Goal: Task Accomplishment & Management: Manage account settings

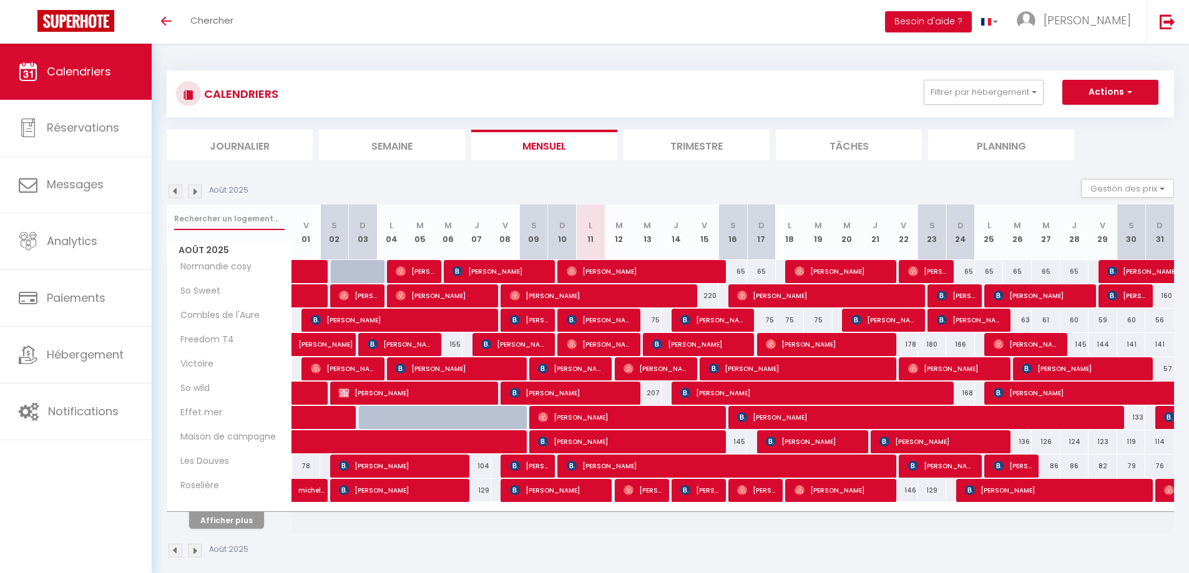
click at [220, 222] on input "text" at bounding box center [229, 219] width 110 height 22
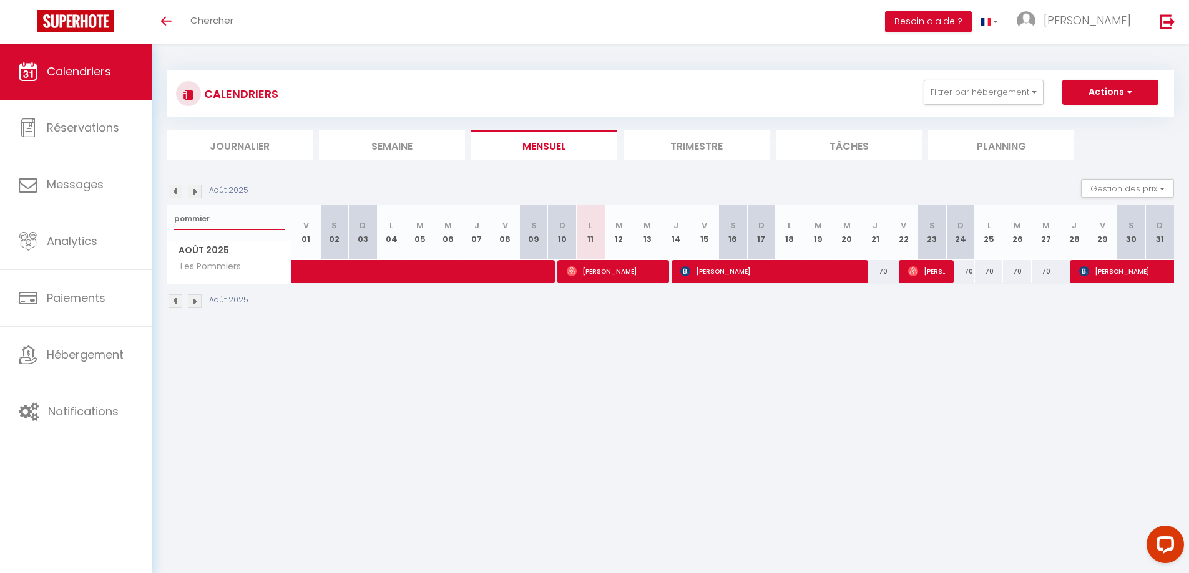
type input "pommier"
click at [921, 275] on span "[PERSON_NAME]" at bounding box center [927, 272] width 38 height 24
select select "OK"
select select "0"
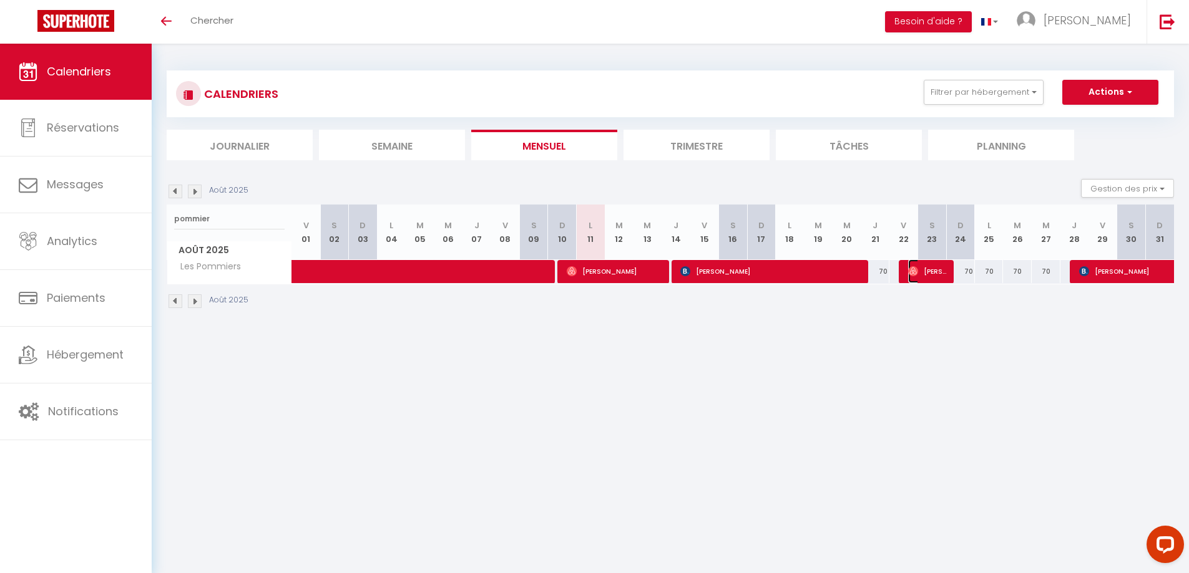
select select "0"
select select "1"
select select
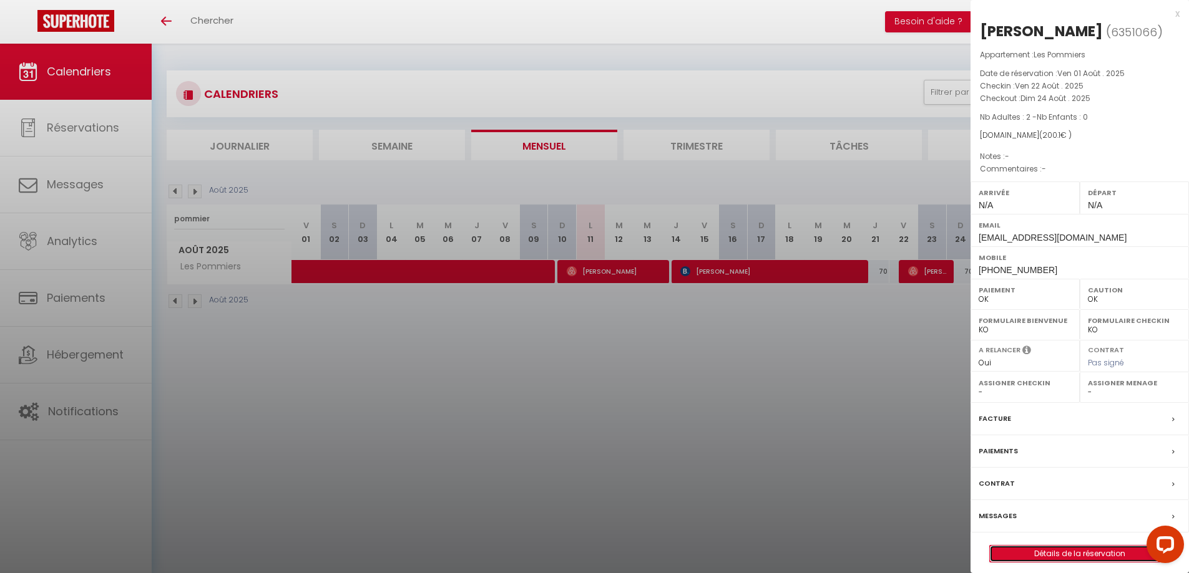
click at [1063, 548] on link "Détails de la réservation" at bounding box center [1080, 554] width 180 height 16
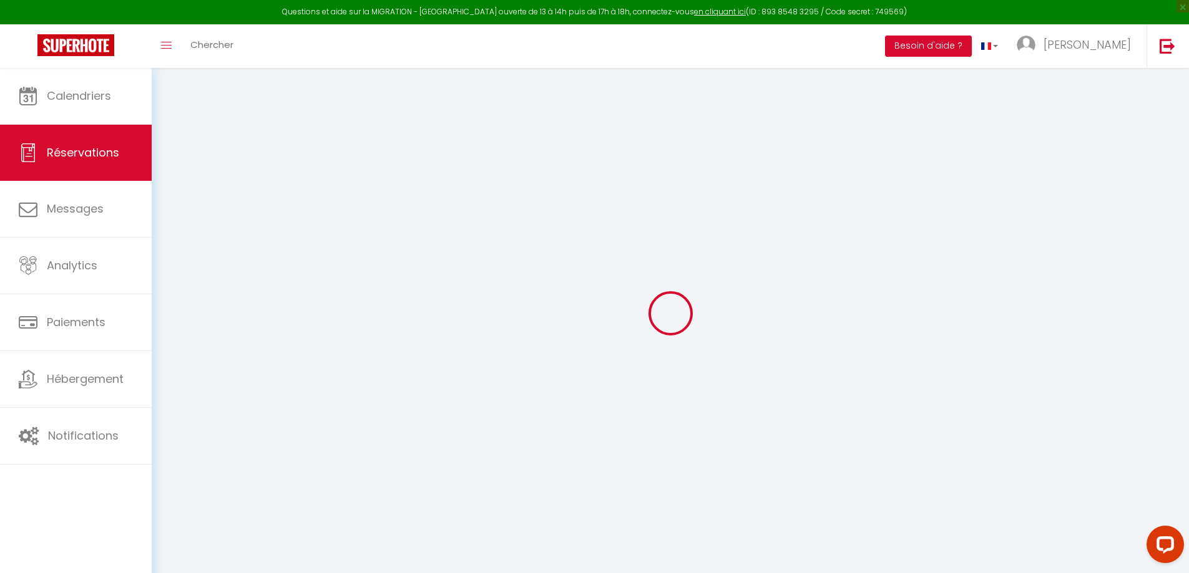
type input "[PERSON_NAME]"
type input "Bonnesoeur"
type input "[EMAIL_ADDRESS][DOMAIN_NAME]"
type input "[PHONE_NUMBER]"
select select "FR"
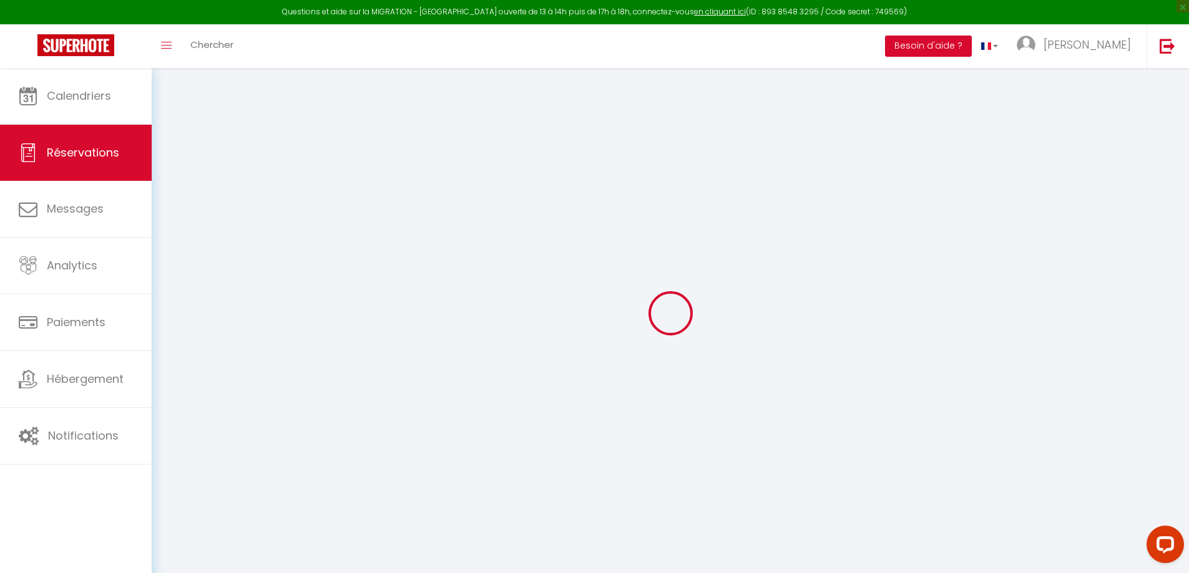
type input "6.91"
select select "56676"
select select "1"
select select
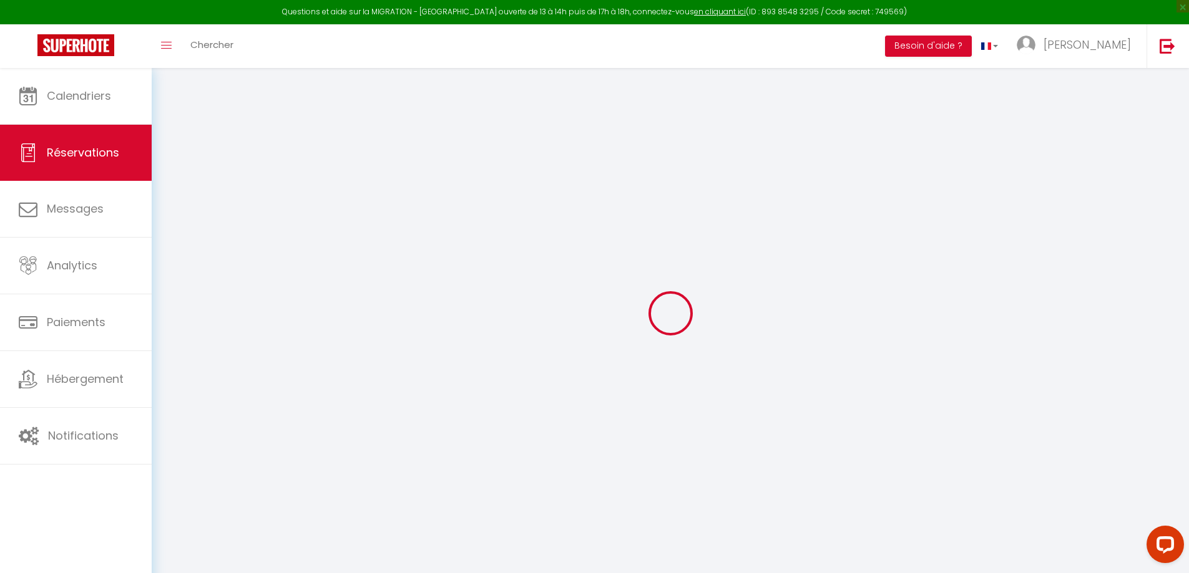
type input "2"
select select "12"
select select
type input "162"
checkbox input "false"
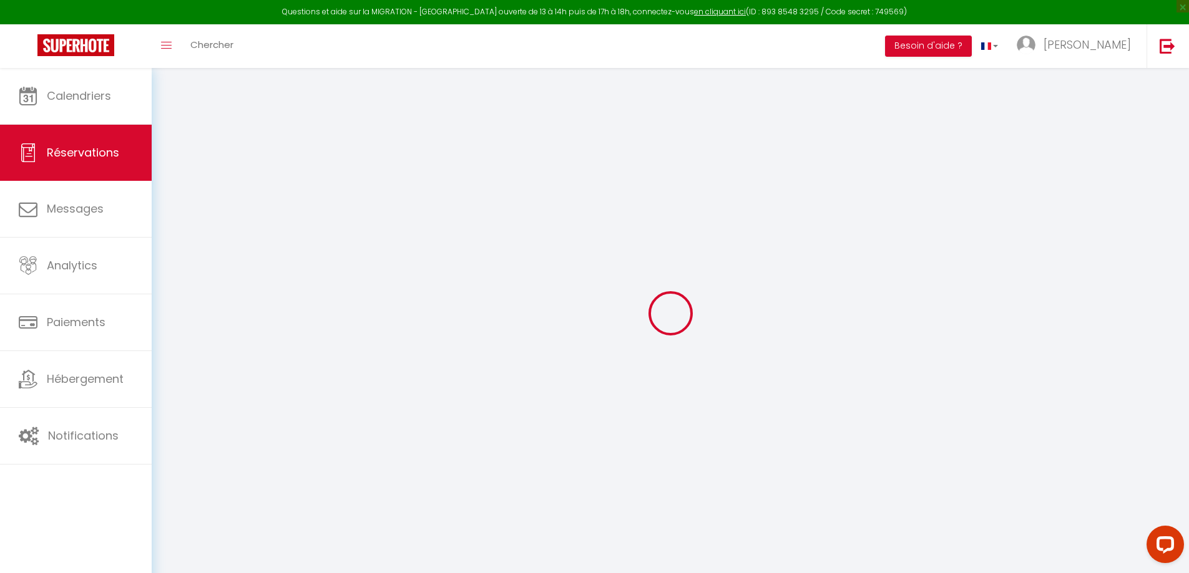
type input "0"
select select "1"
type input "0"
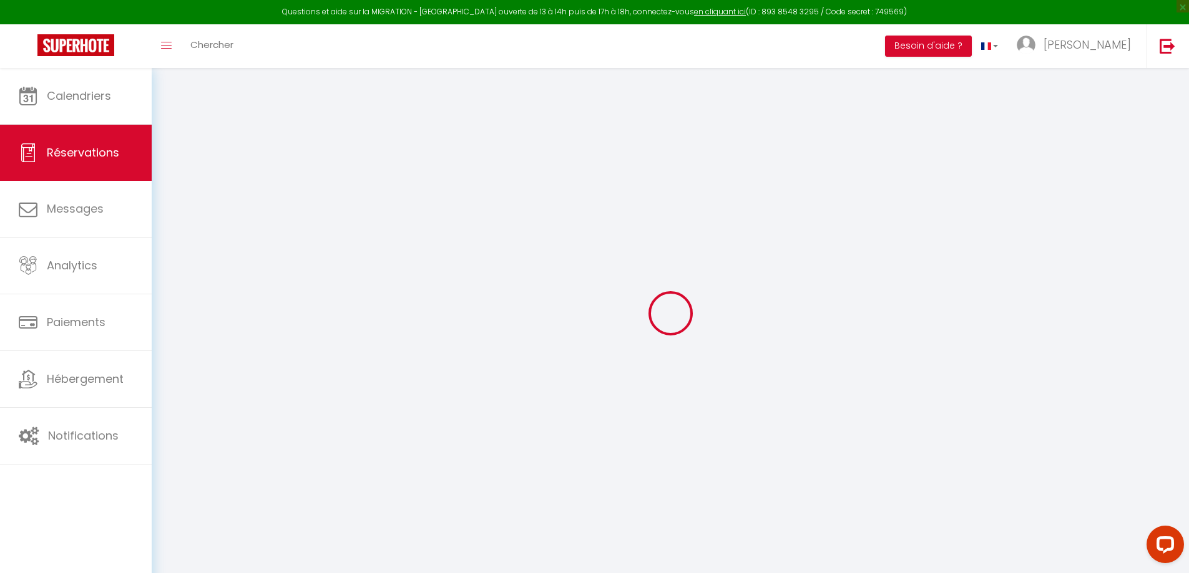
select select
select select "15"
checkbox input "false"
select select
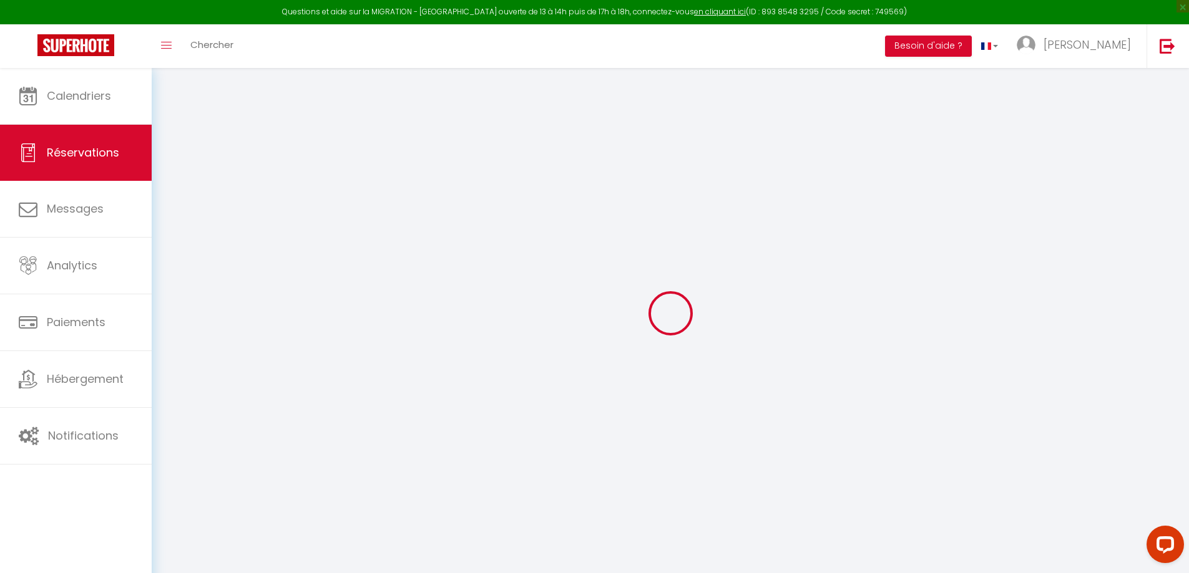
select select
checkbox input "false"
select select
checkbox input "false"
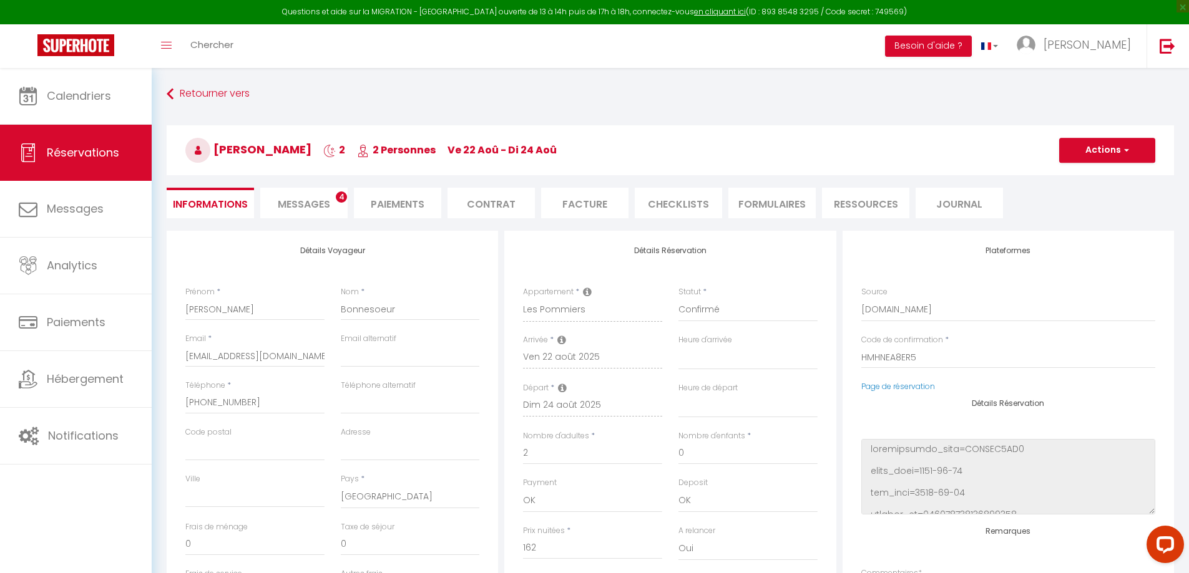
type input "30"
type input "8.1"
select select
checkbox input "false"
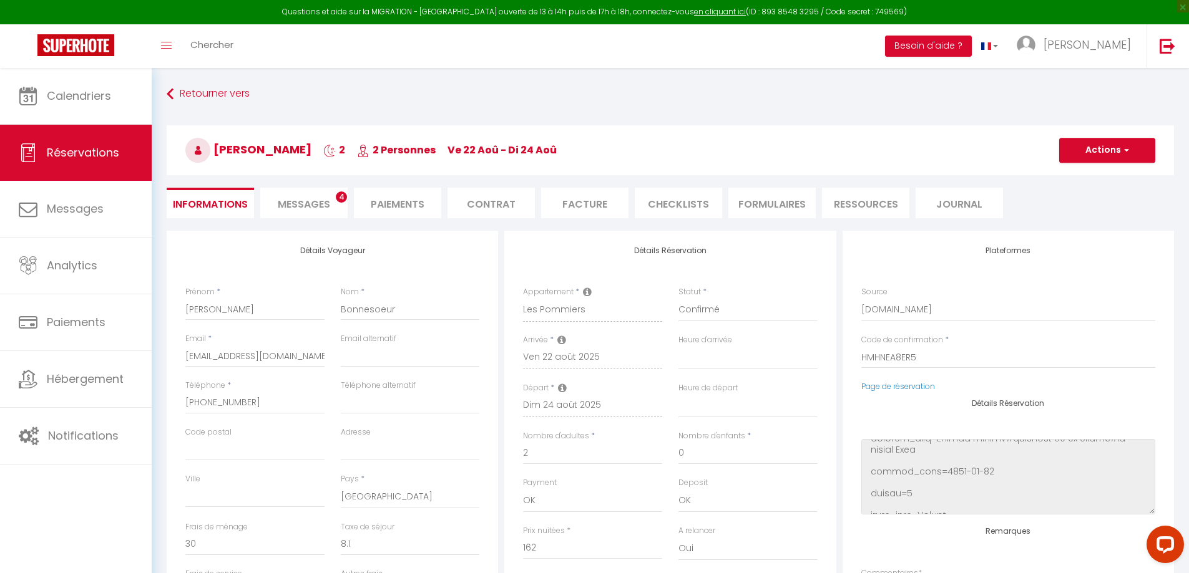
select select
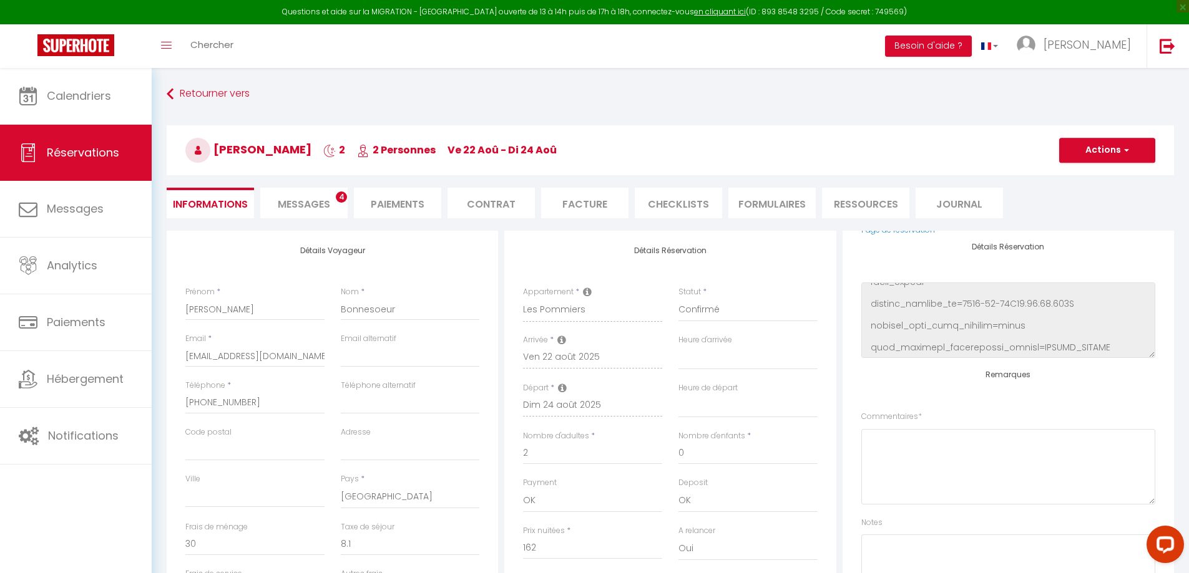
scroll to position [158, 0]
click at [933, 461] on textarea at bounding box center [1008, 464] width 294 height 75
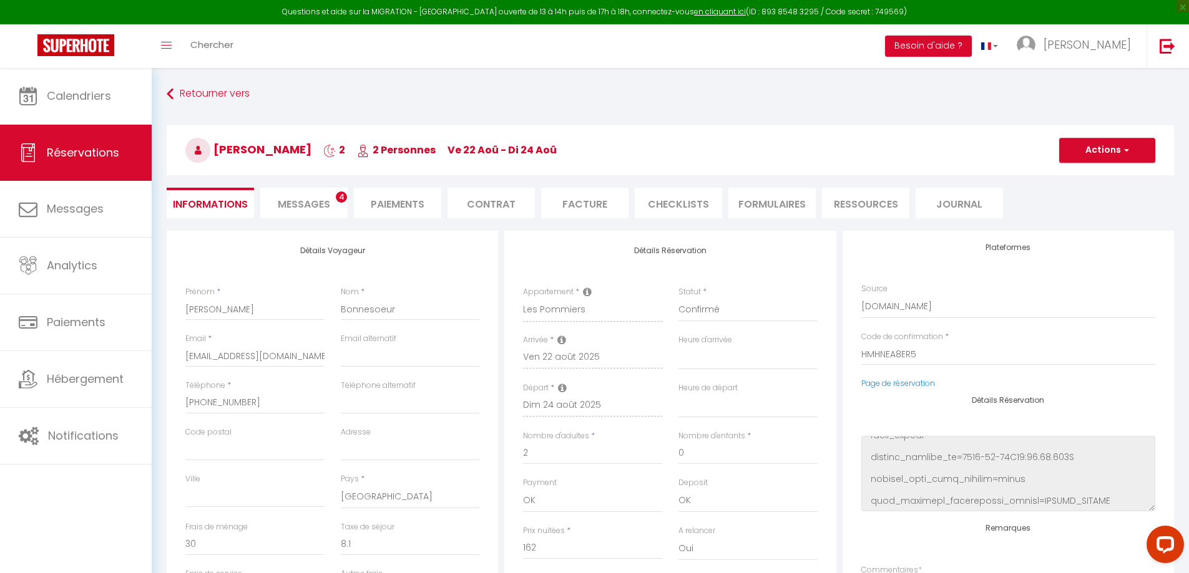
scroll to position [0, 0]
type textarea "3ème personne"
click at [1126, 148] on span "button" at bounding box center [1124, 150] width 7 height 11
click at [1097, 178] on link "Enregistrer" at bounding box center [1094, 178] width 99 height 16
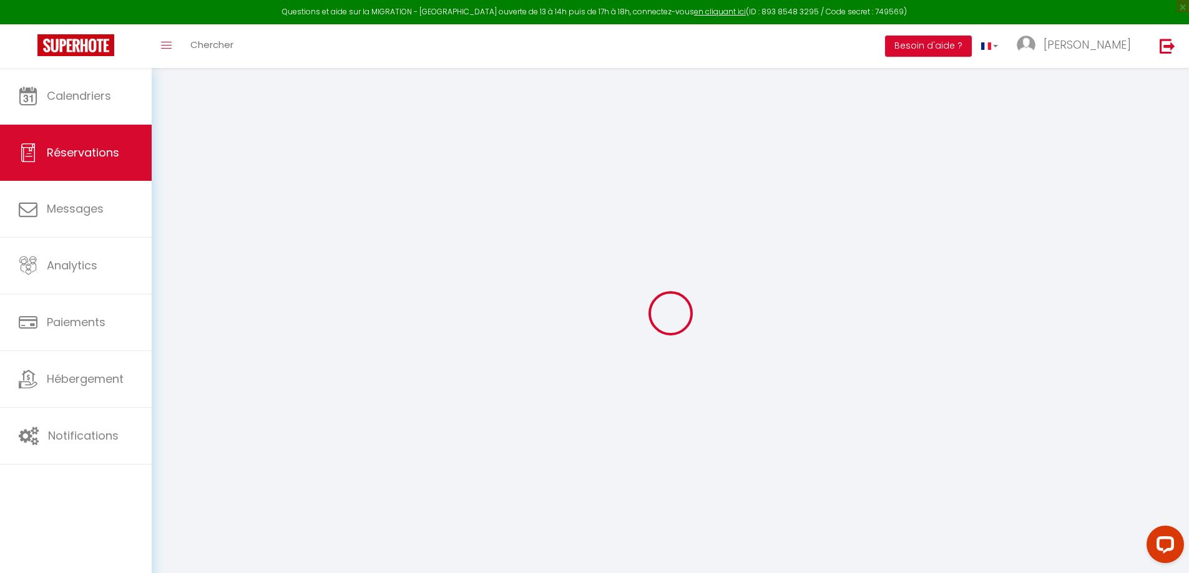
select select "not_cancelled"
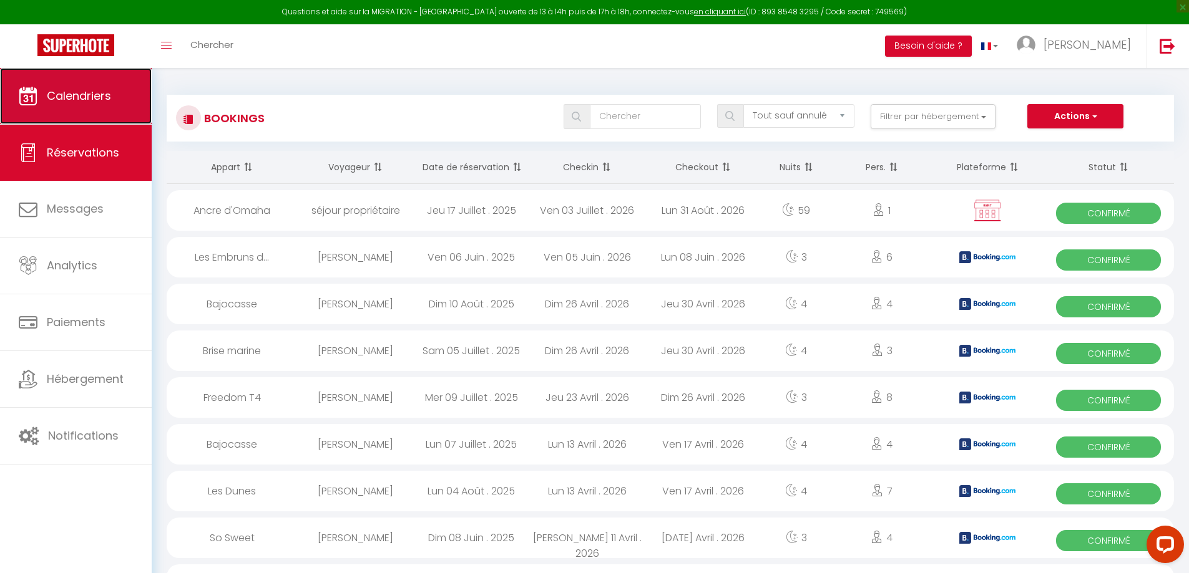
click at [80, 102] on span "Calendriers" at bounding box center [79, 96] width 64 height 16
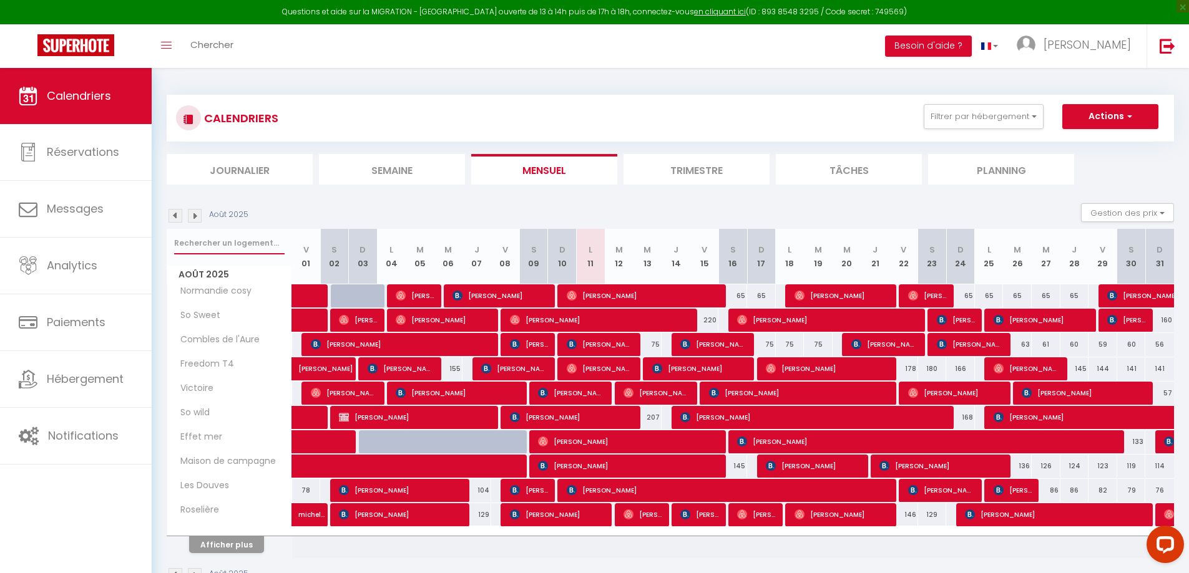
click at [241, 243] on input "text" at bounding box center [229, 243] width 110 height 22
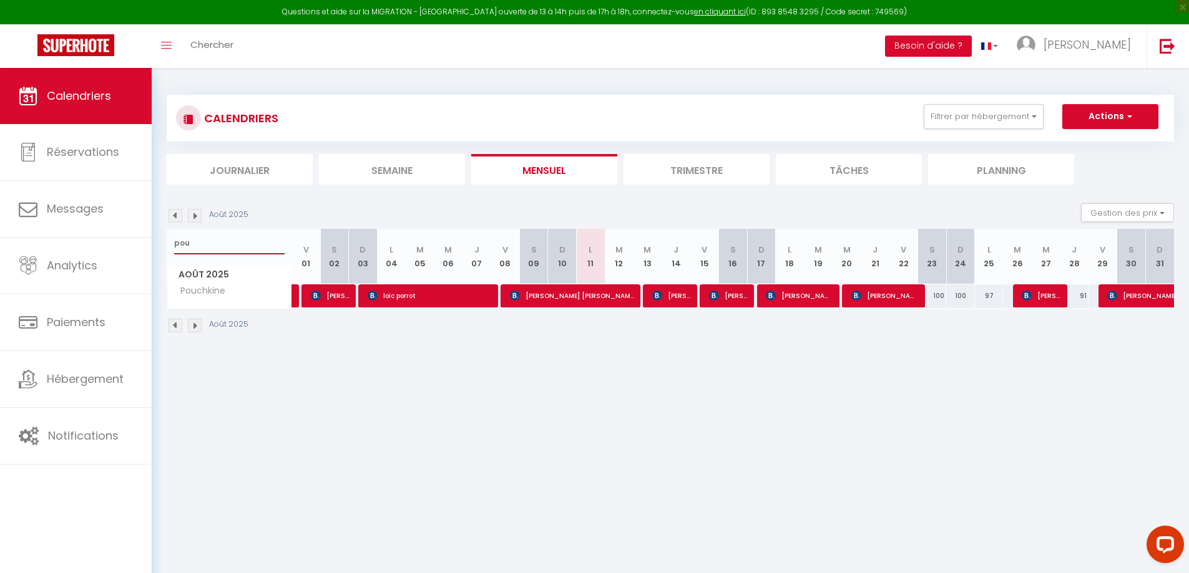
type input "pou"
click at [724, 293] on span "[PERSON_NAME]" at bounding box center [728, 296] width 38 height 24
select select "OK"
select select "KO"
select select "0"
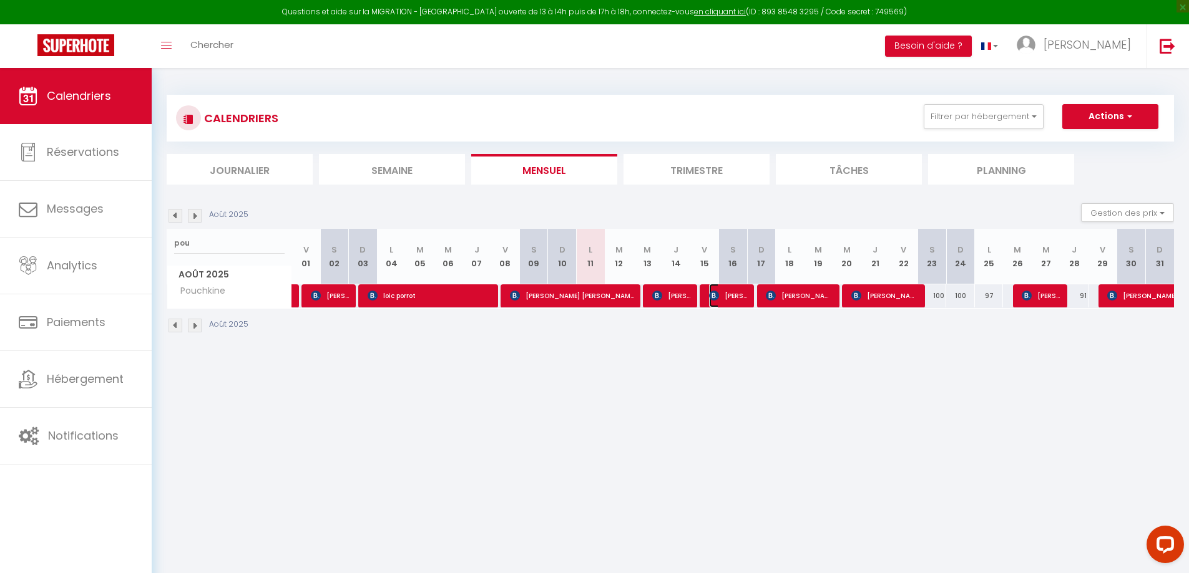
select select "0"
select select "1"
select select
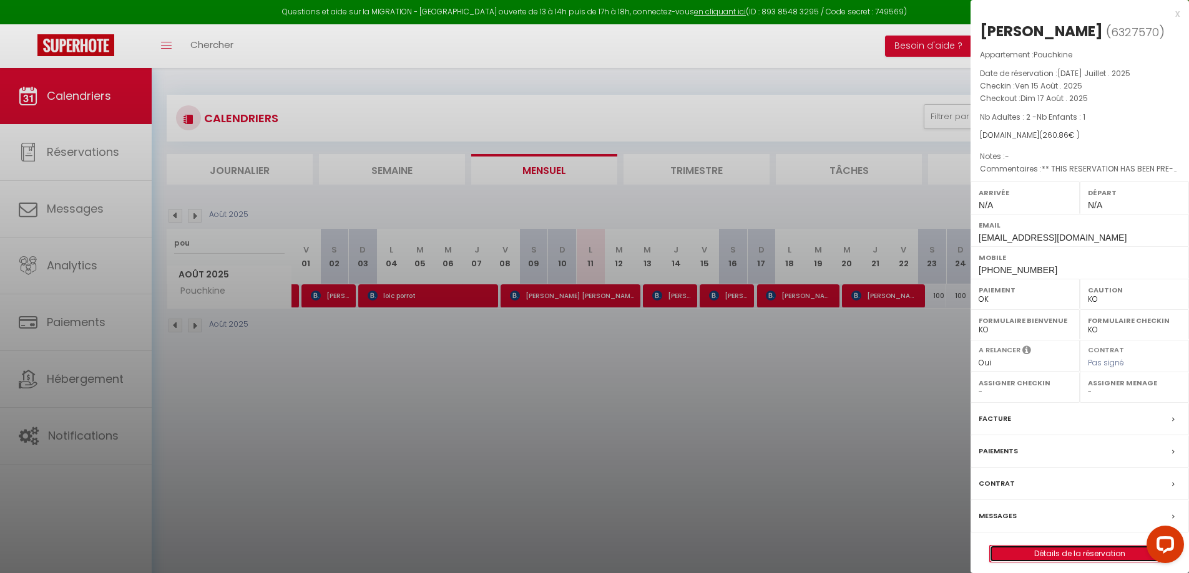
click at [1063, 556] on link "Détails de la réservation" at bounding box center [1080, 554] width 180 height 16
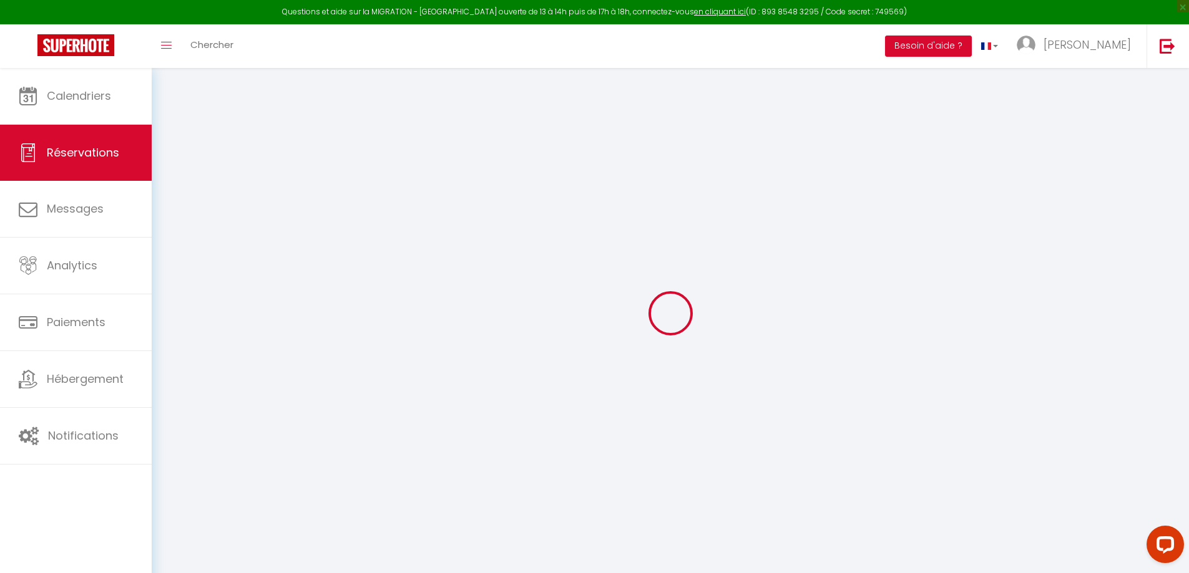
select select
checkbox input "false"
select select
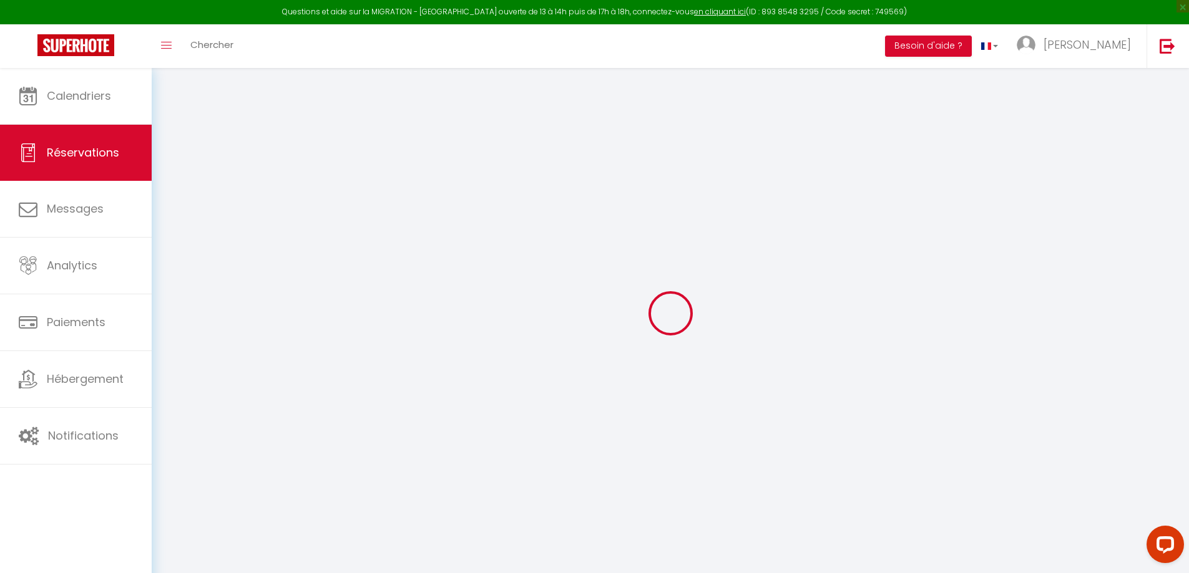
checkbox input "false"
type textarea "** THIS RESERVATION HAS BEEN PRE-PAID ** BOOKING NOTE : Payment charge is EUR 3…"
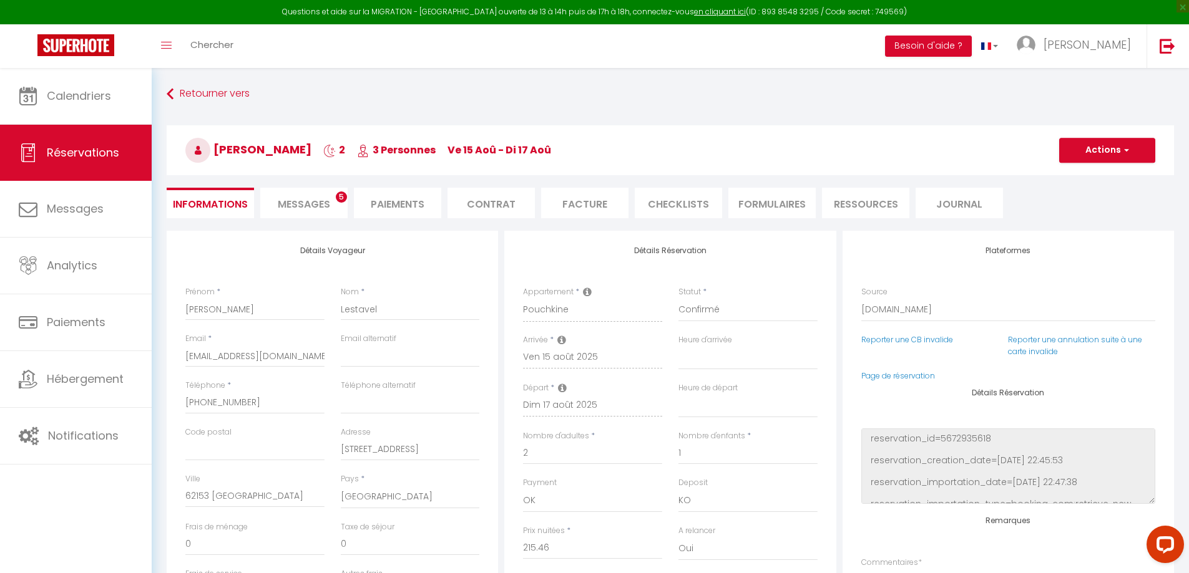
type input "40"
type input "5.4"
select select
checkbox input "false"
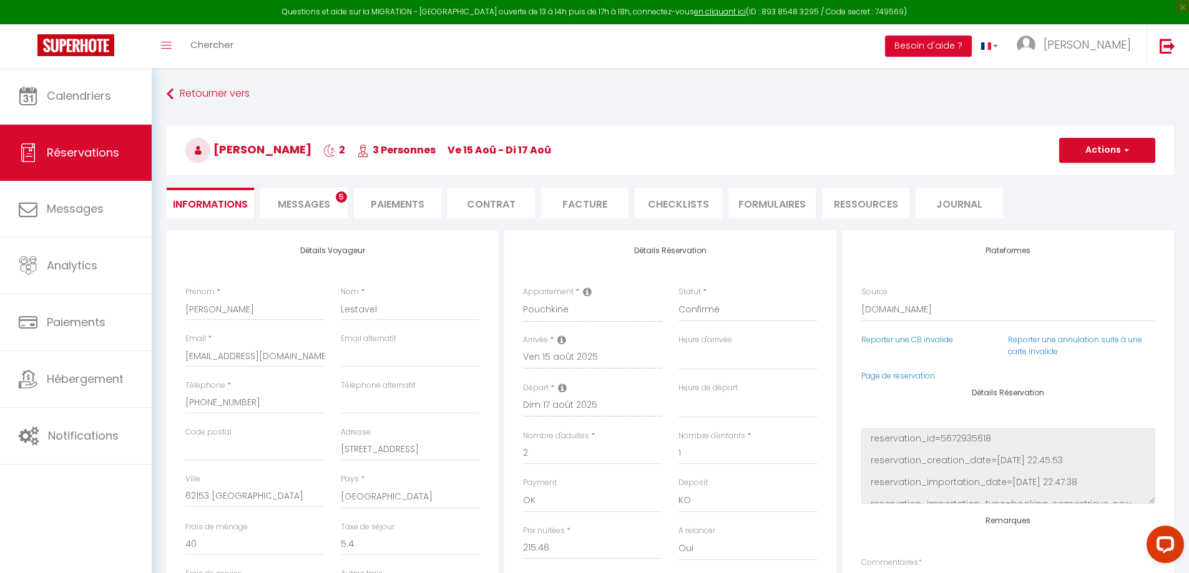
select select
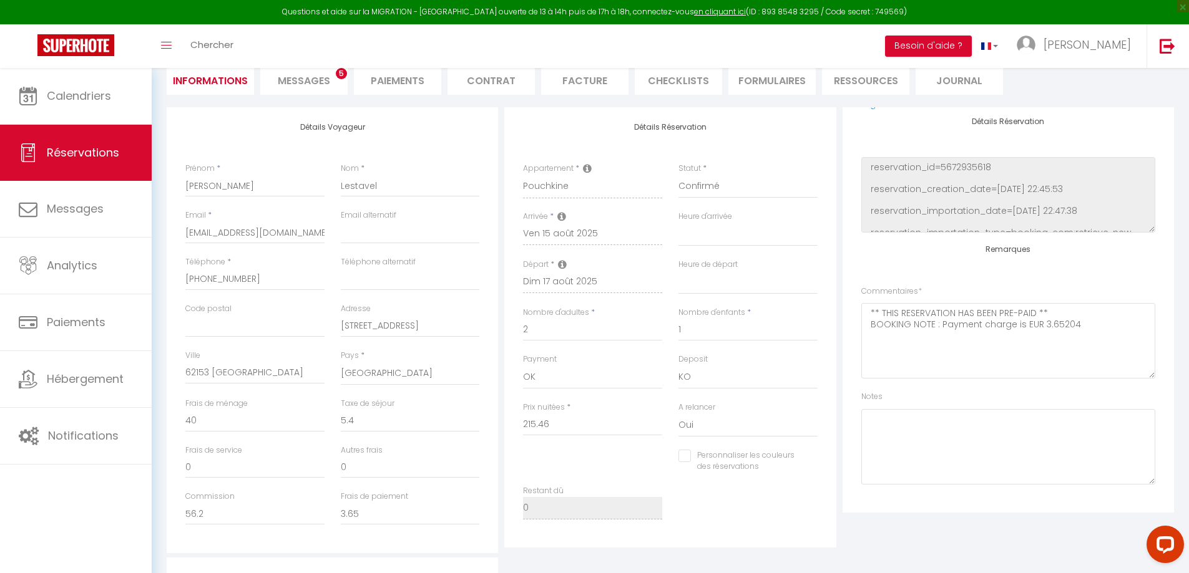
scroll to position [125, 0]
click at [893, 429] on textarea at bounding box center [1008, 445] width 294 height 75
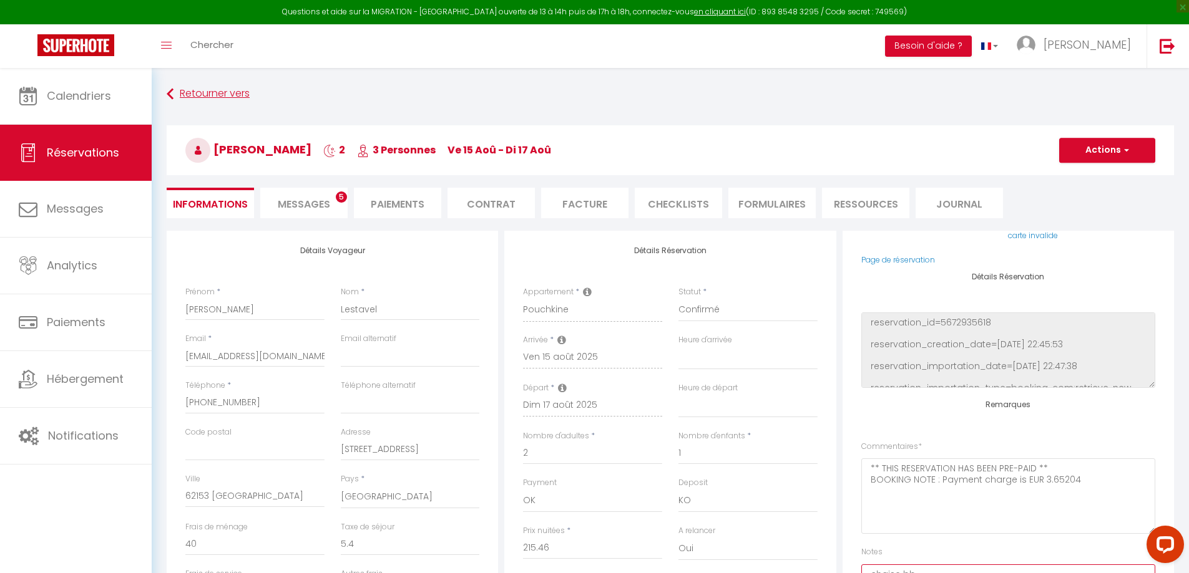
scroll to position [85, 0]
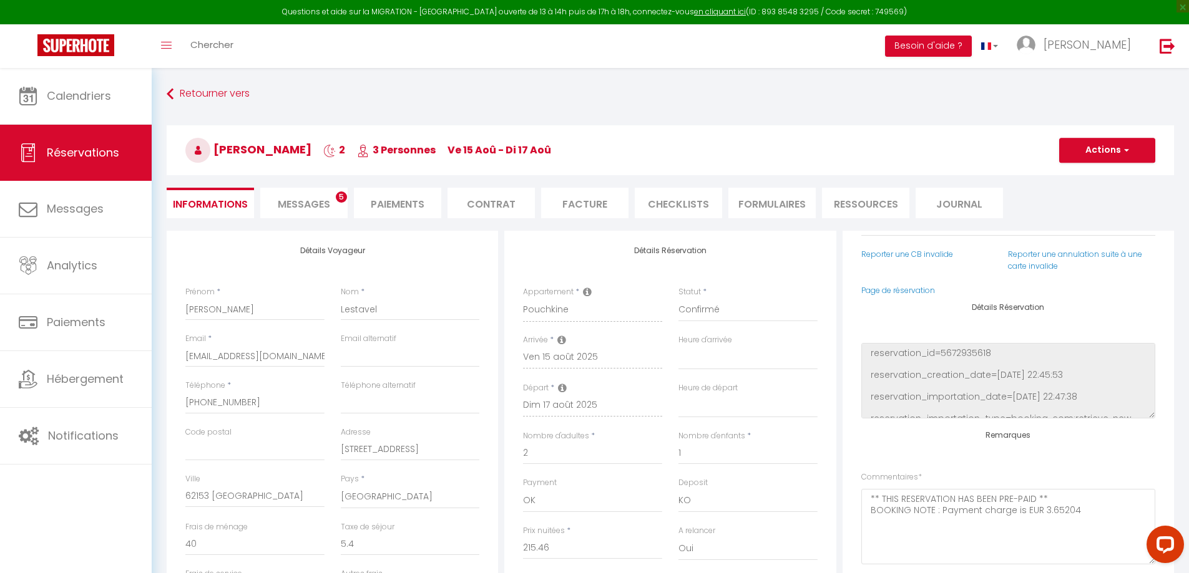
type textarea "chaise bb"
click at [1126, 150] on span "button" at bounding box center [1124, 150] width 7 height 11
click at [1094, 177] on link "Enregistrer" at bounding box center [1094, 178] width 99 height 16
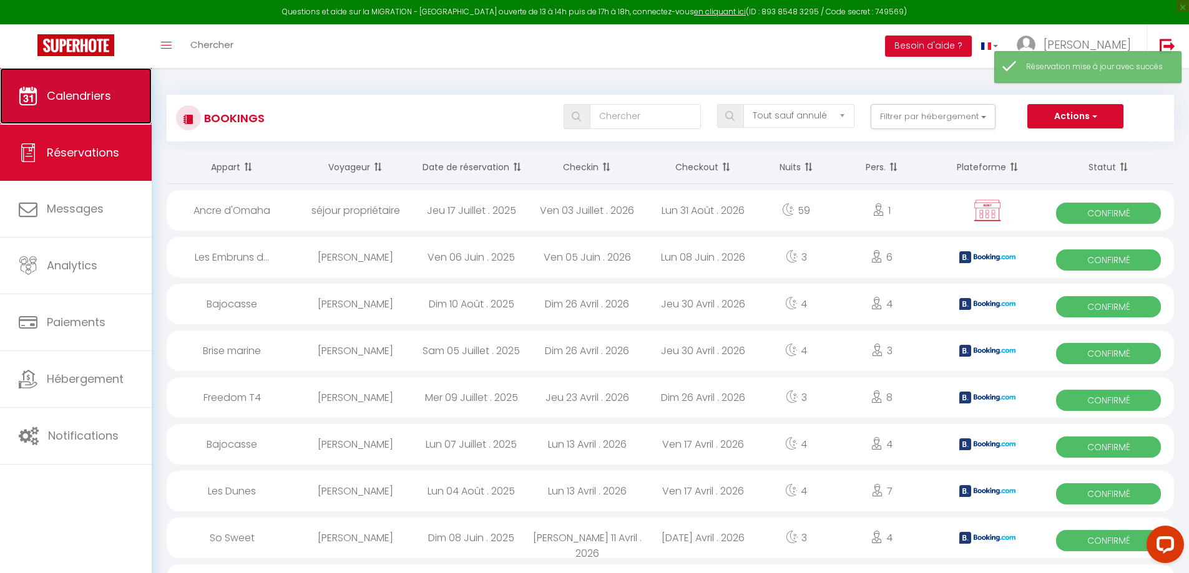
click at [61, 96] on span "Calendriers" at bounding box center [79, 96] width 64 height 16
